Goal: Task Accomplishment & Management: Manage account settings

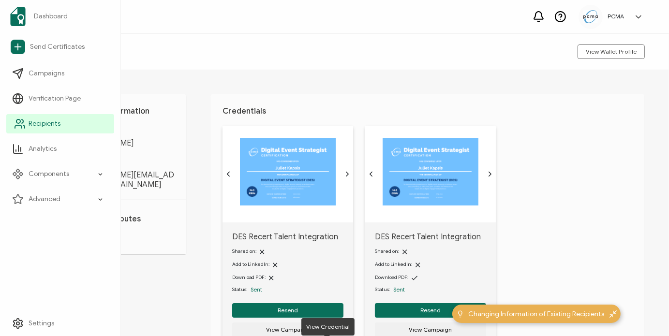
click at [29, 122] on span "Recipients" at bounding box center [45, 124] width 32 height 10
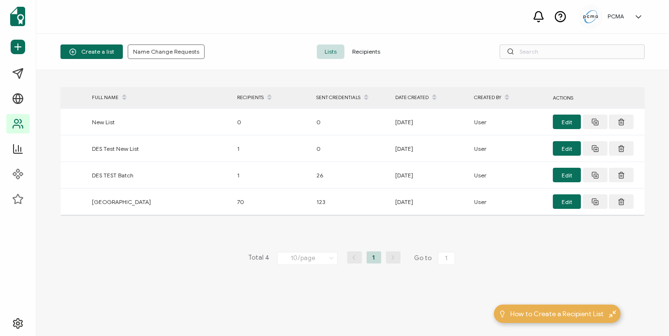
click at [356, 53] on span "Recipients" at bounding box center [366, 51] width 44 height 15
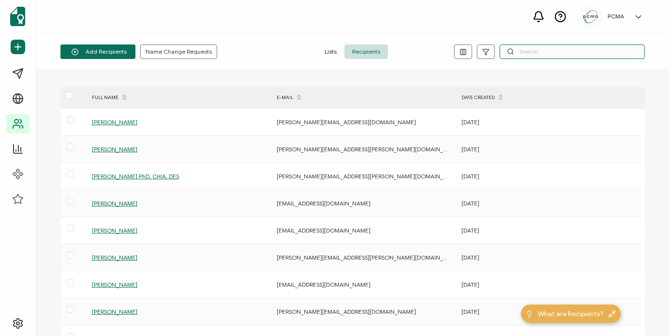
paste input "[EMAIL_ADDRESS][DOMAIN_NAME]"
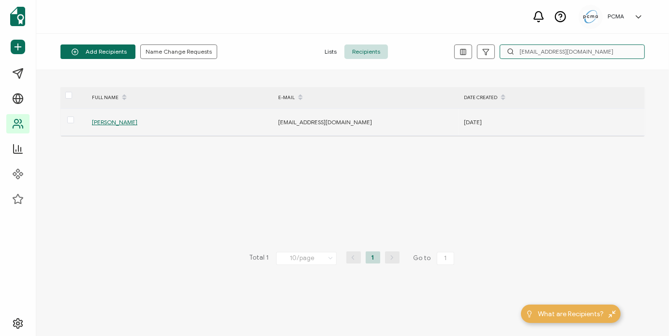
type input "[EMAIL_ADDRESS][DOMAIN_NAME]"
click at [127, 119] on span "[PERSON_NAME]" at bounding box center [114, 121] width 45 height 7
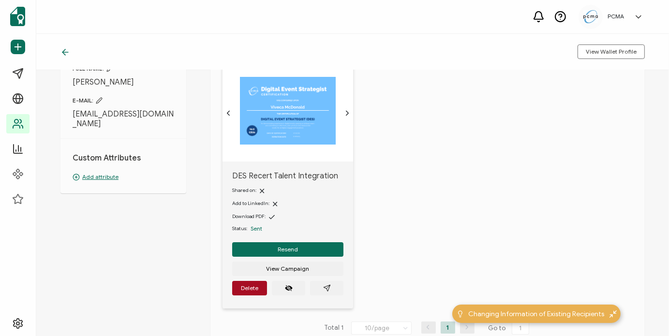
scroll to position [97, 0]
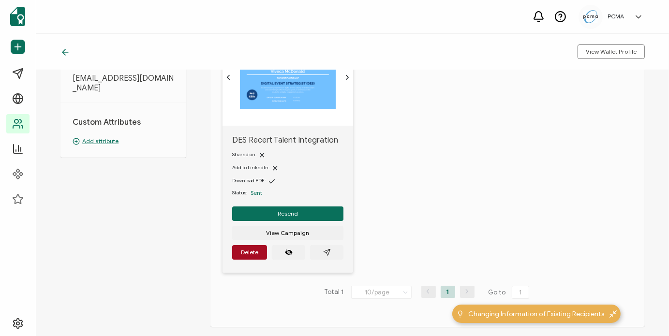
click at [285, 104] on img at bounding box center [288, 75] width 96 height 68
click at [324, 248] on button "button" at bounding box center [326, 252] width 33 height 15
